Goal: Obtain resource: Download file/media

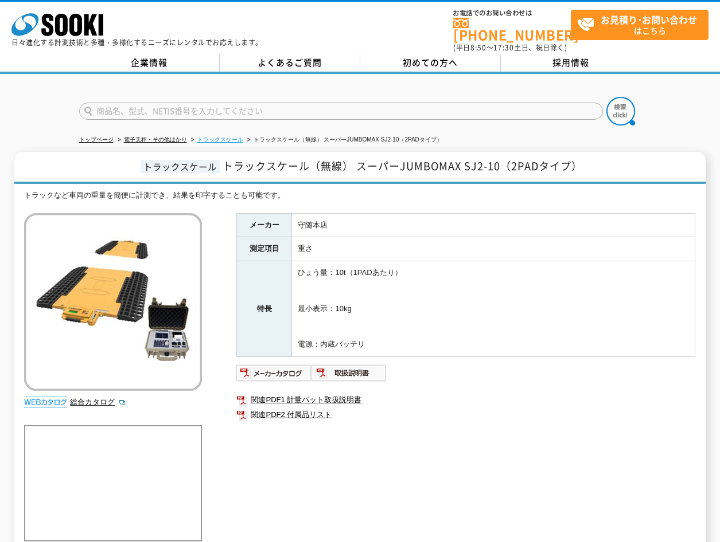
click at [228, 136] on link "トラックスケール" at bounding box center [220, 139] width 46 height 6
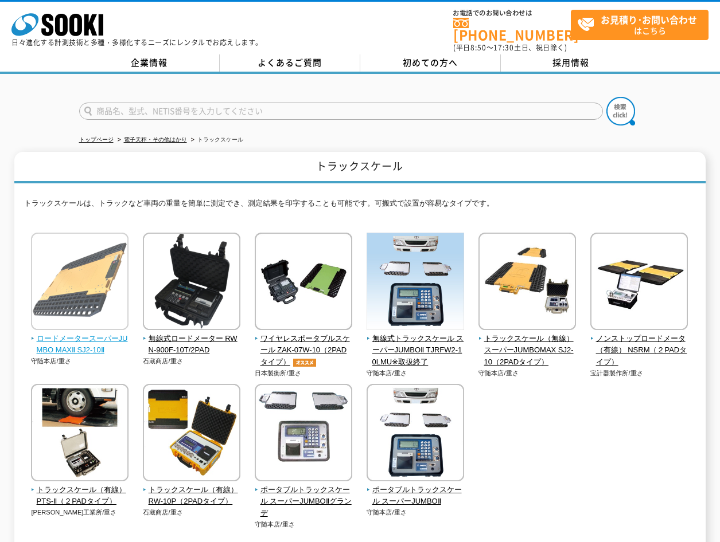
click at [101, 333] on span "ロードメータースーパーJUMBO MAXⅡ SJ2-10Ⅱ" at bounding box center [80, 345] width 98 height 24
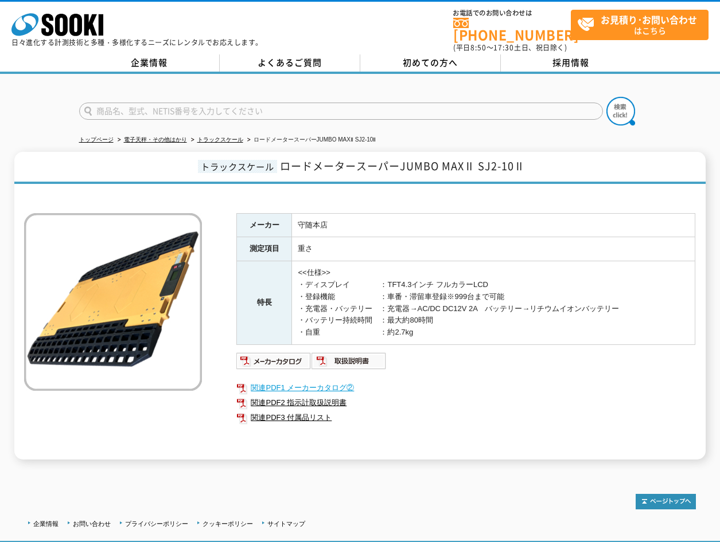
click at [326, 381] on link "関連PDF1 メーカーカタログ②" at bounding box center [465, 388] width 459 height 15
